Goal: Use online tool/utility: Utilize a website feature to perform a specific function

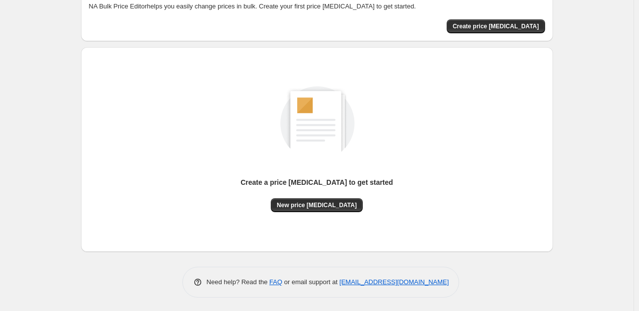
scroll to position [61, 0]
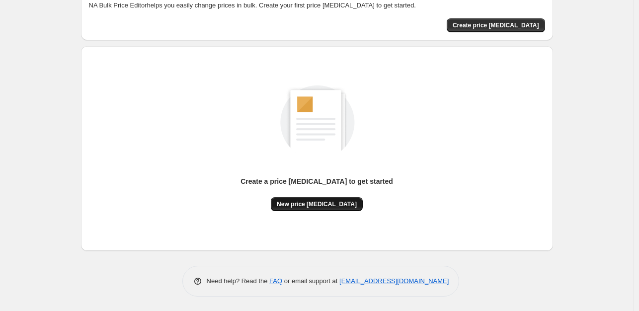
click at [338, 207] on span "New price [MEDICAL_DATA]" at bounding box center [317, 204] width 80 height 8
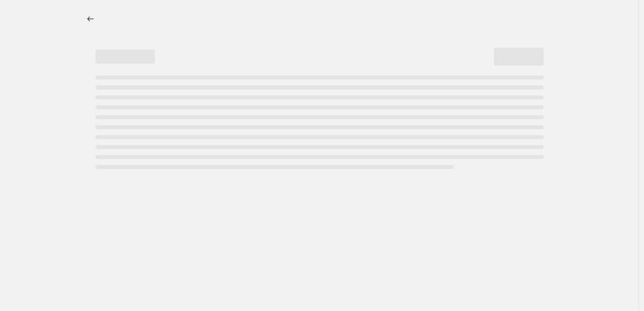
select select "percentage"
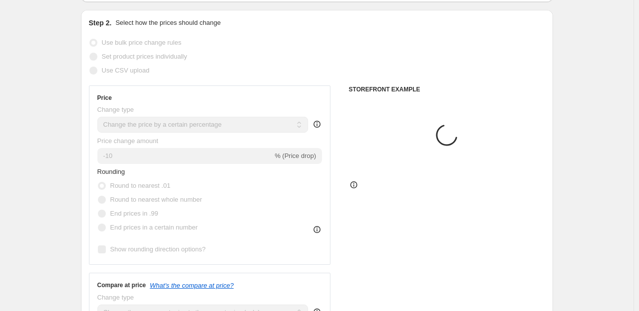
scroll to position [99, 0]
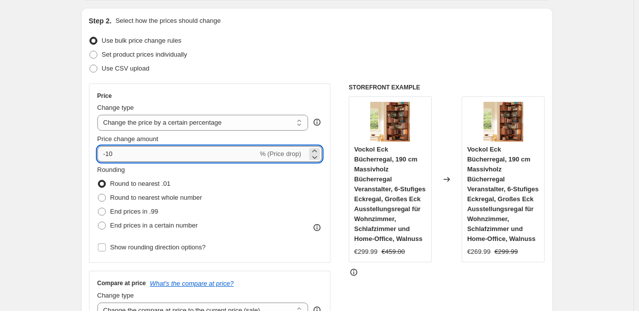
click at [132, 156] on input "-10" at bounding box center [177, 154] width 161 height 16
type input "-1"
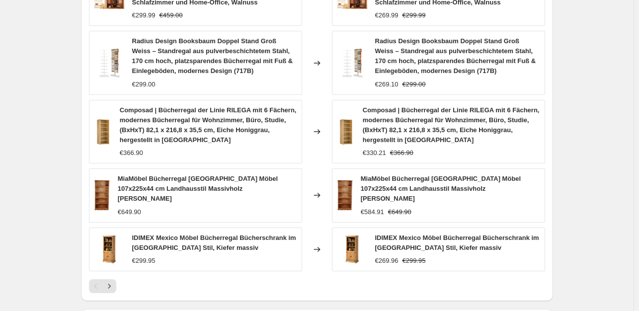
scroll to position [746, 0]
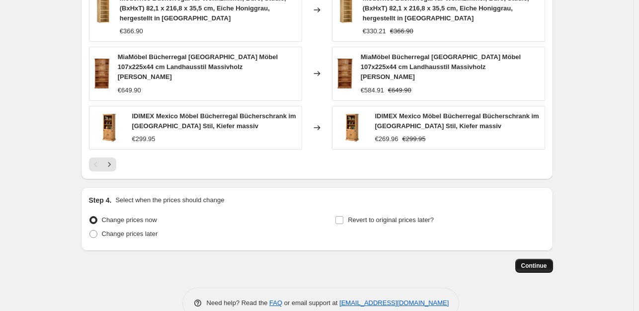
type input "-35"
click at [535, 262] on span "Continue" at bounding box center [535, 266] width 26 height 8
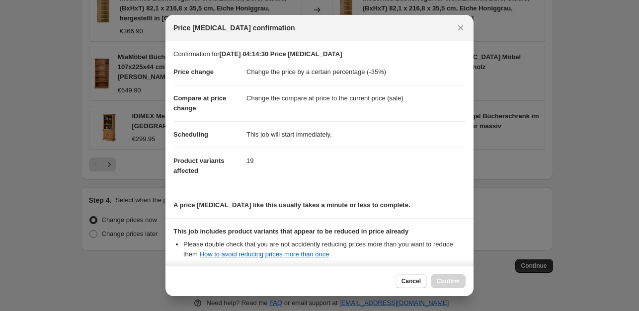
scroll to position [106, 0]
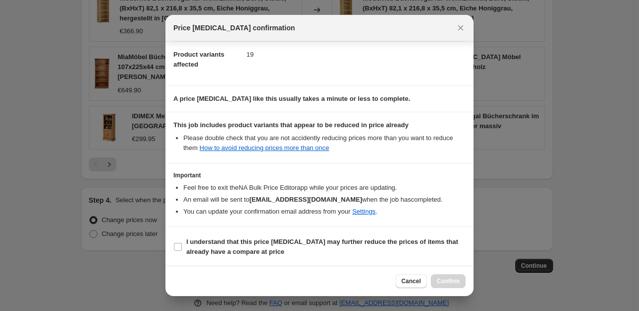
click at [173, 244] on section "I understand that this price [MEDICAL_DATA] may further reduce the prices of it…" at bounding box center [320, 247] width 308 height 40
click at [181, 247] on input "I understand that this price [MEDICAL_DATA] may further reduce the prices of it…" at bounding box center [178, 247] width 8 height 8
checkbox input "true"
click at [440, 281] on span "Confirm" at bounding box center [448, 281] width 23 height 8
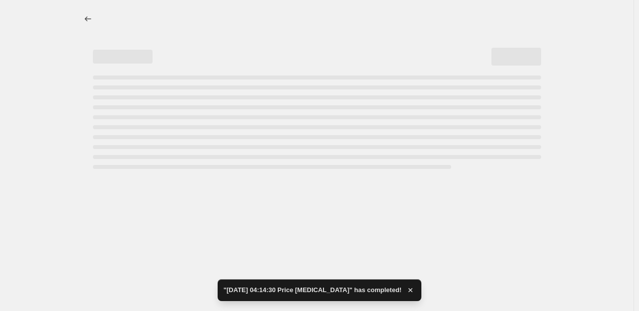
select select "percentage"
